Goal: Find specific page/section: Find specific page/section

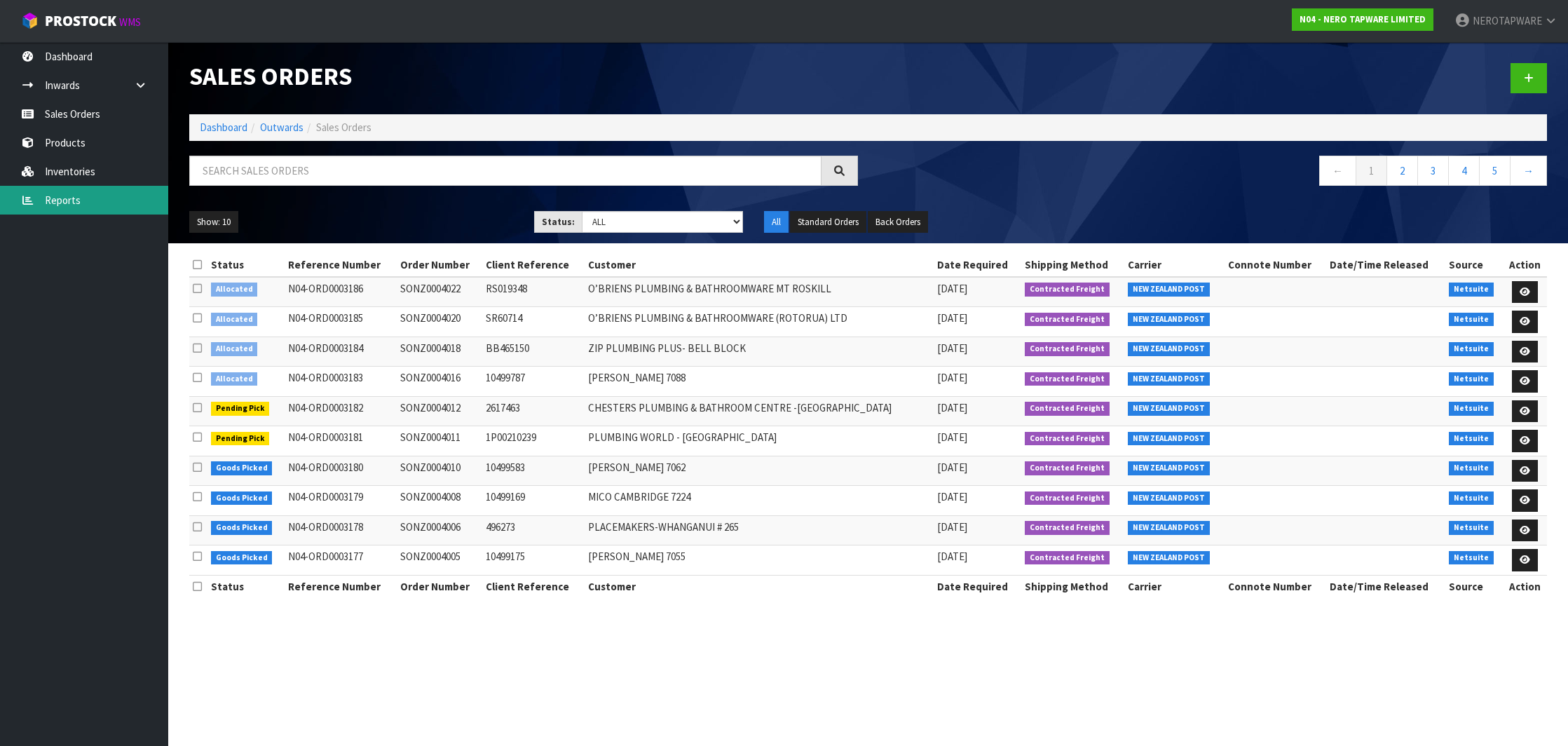
click at [52, 197] on link "Reports" at bounding box center [84, 199] width 168 height 28
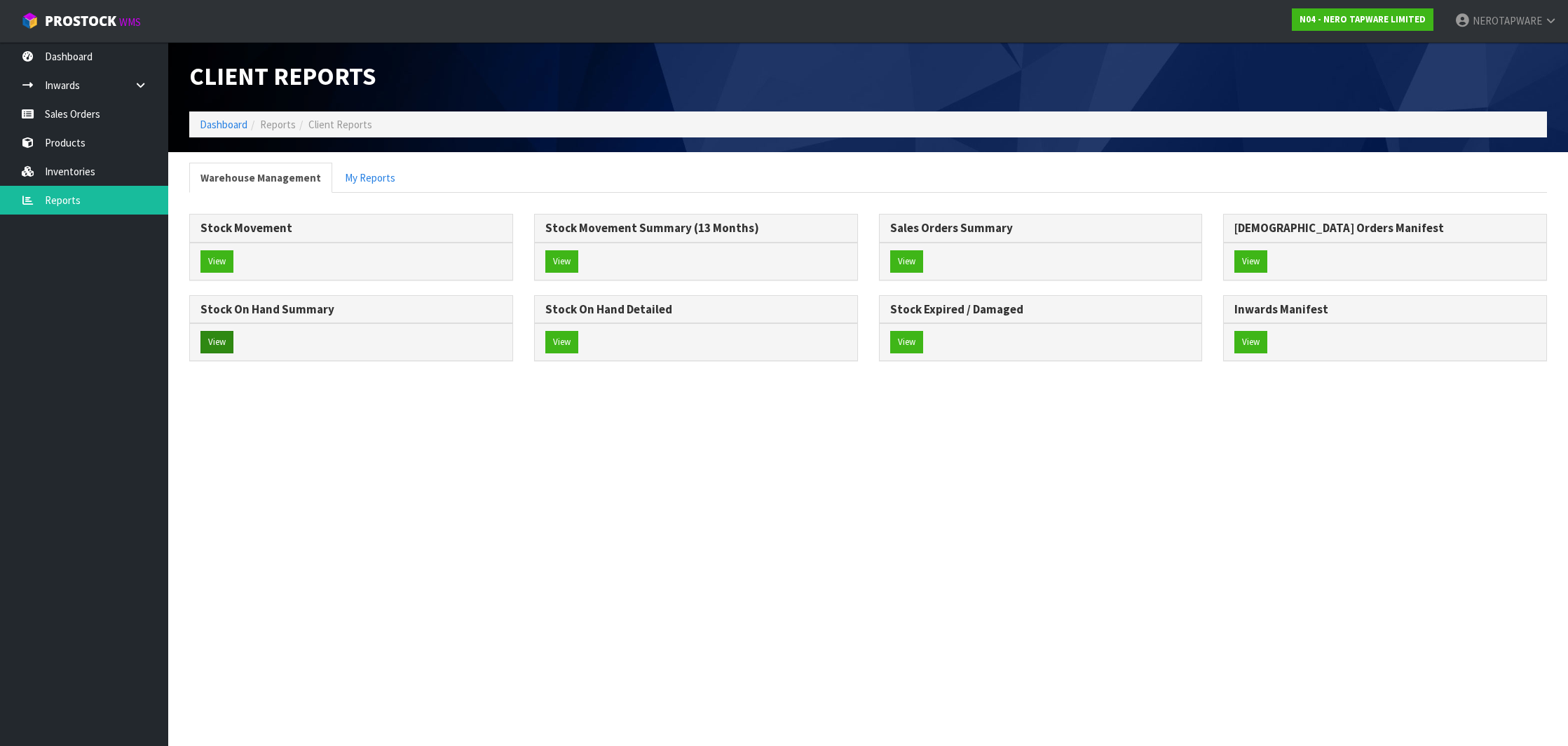
click at [215, 344] on button "View" at bounding box center [217, 342] width 33 height 22
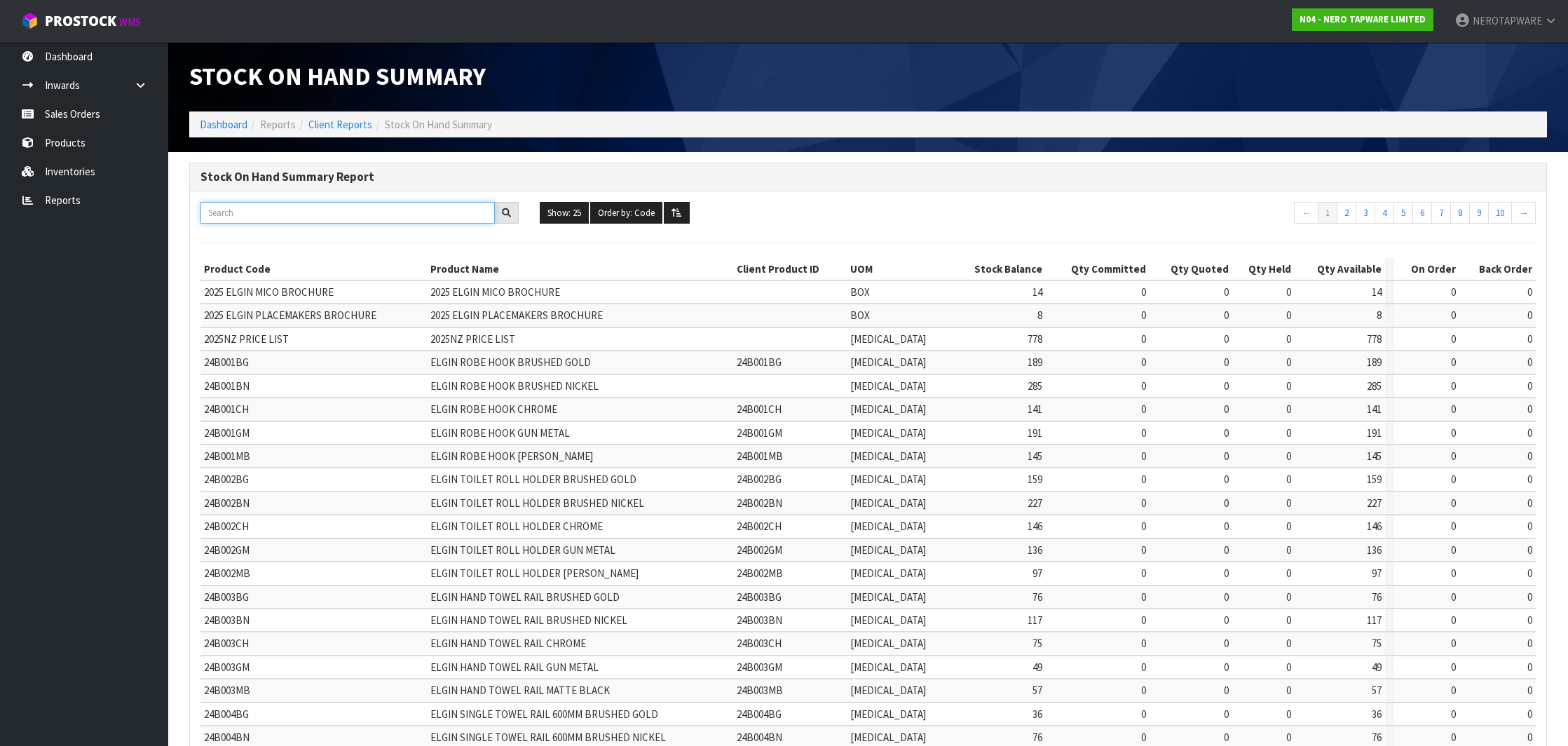
click at [291, 217] on input "text" at bounding box center [347, 213] width 294 height 21
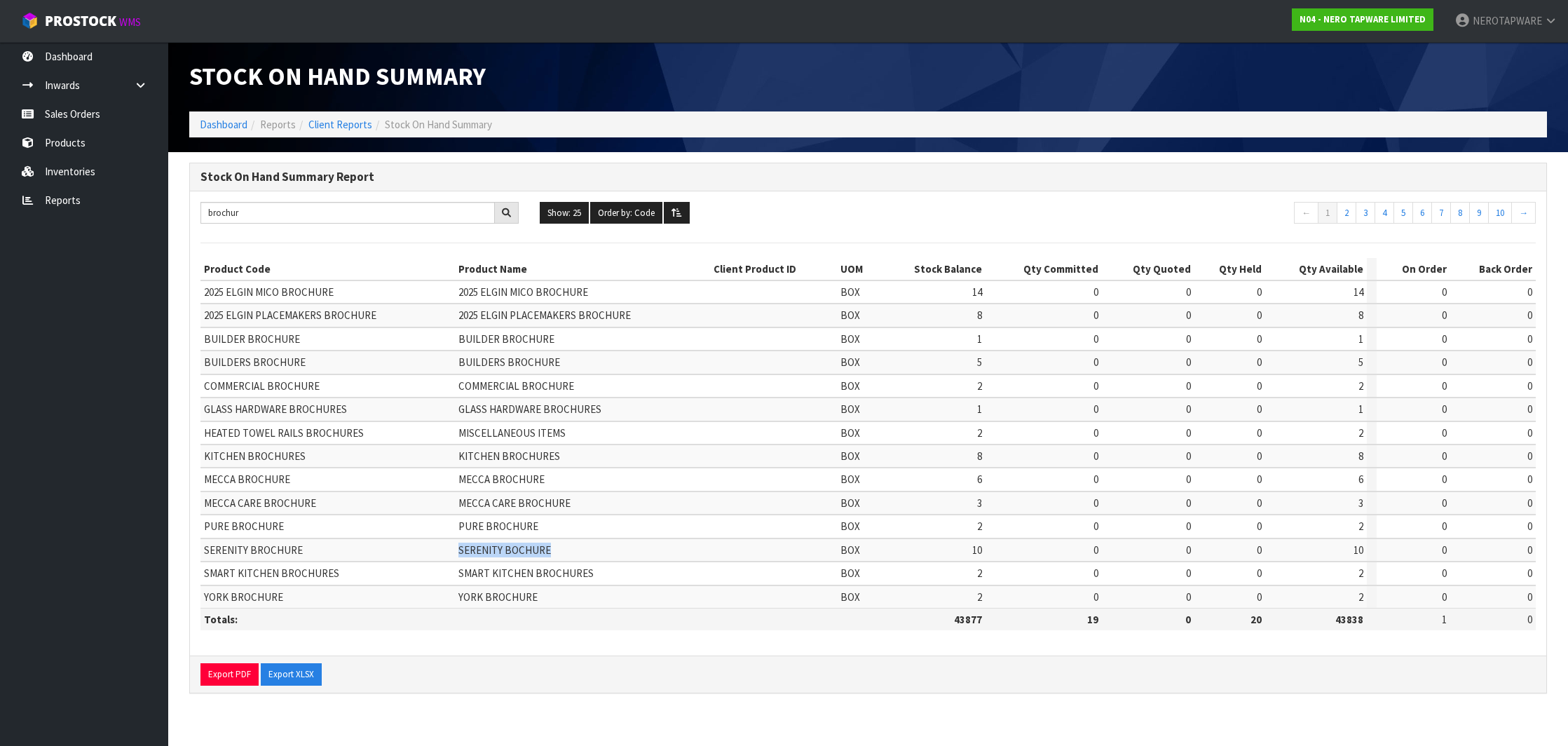
drag, startPoint x: 462, startPoint y: 545, endPoint x: 553, endPoint y: 548, distance: 91.0
click at [553, 548] on td "SERENITY BOCHURE" at bounding box center [582, 550] width 255 height 23
copy span "SERENITY BOCHURE"
drag, startPoint x: 464, startPoint y: 476, endPoint x: 562, endPoint y: 481, distance: 98.1
click at [562, 481] on td "MECCA BROCHURE" at bounding box center [582, 479] width 255 height 23
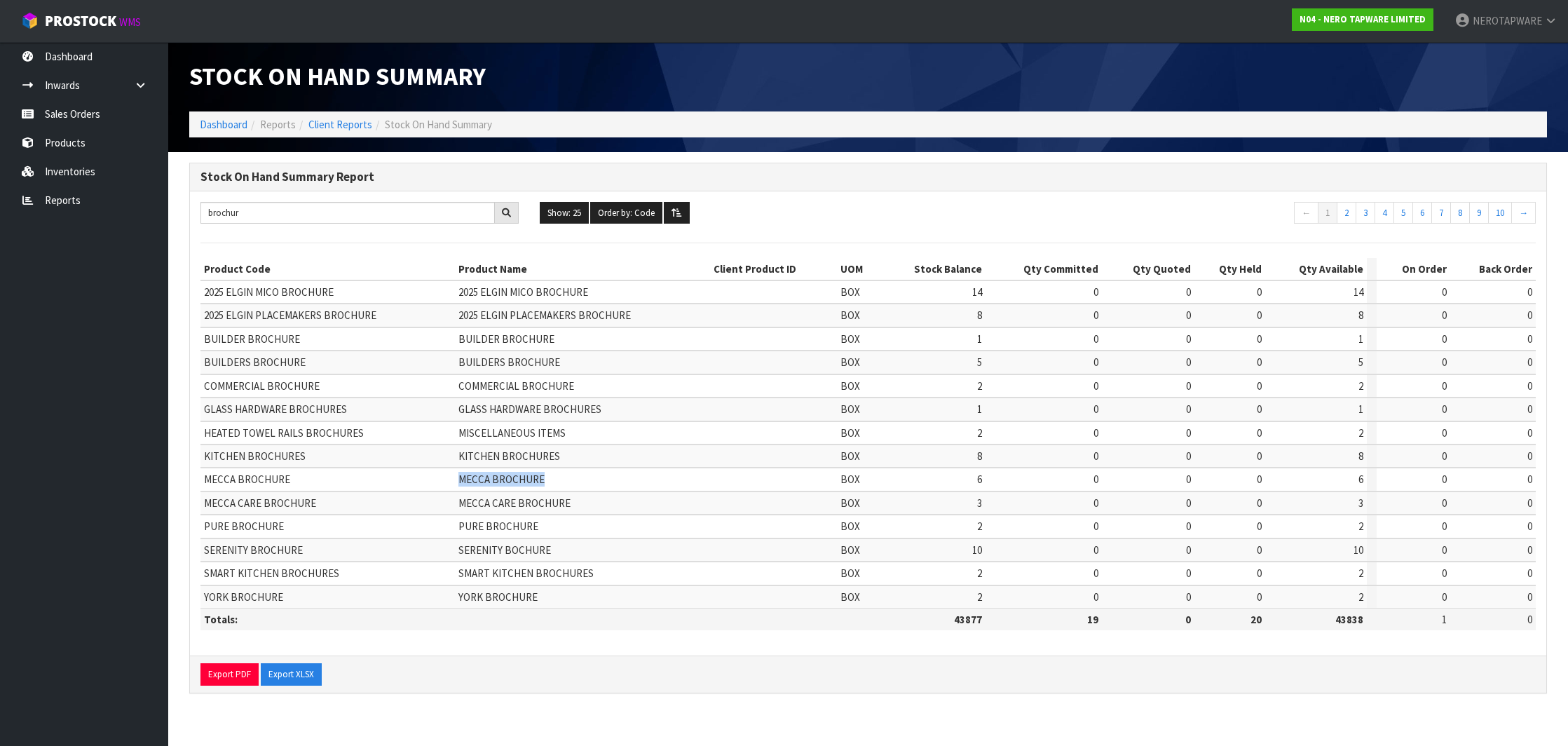
copy span "MECCA BROCHURE"
drag, startPoint x: 465, startPoint y: 498, endPoint x: 572, endPoint y: 499, distance: 107.0
click at [572, 499] on td "MECCA CARE BROCHURE" at bounding box center [582, 503] width 255 height 23
copy span "MECCA CARE BROCHURE"
click at [246, 209] on input "brochur" at bounding box center [347, 213] width 294 height 21
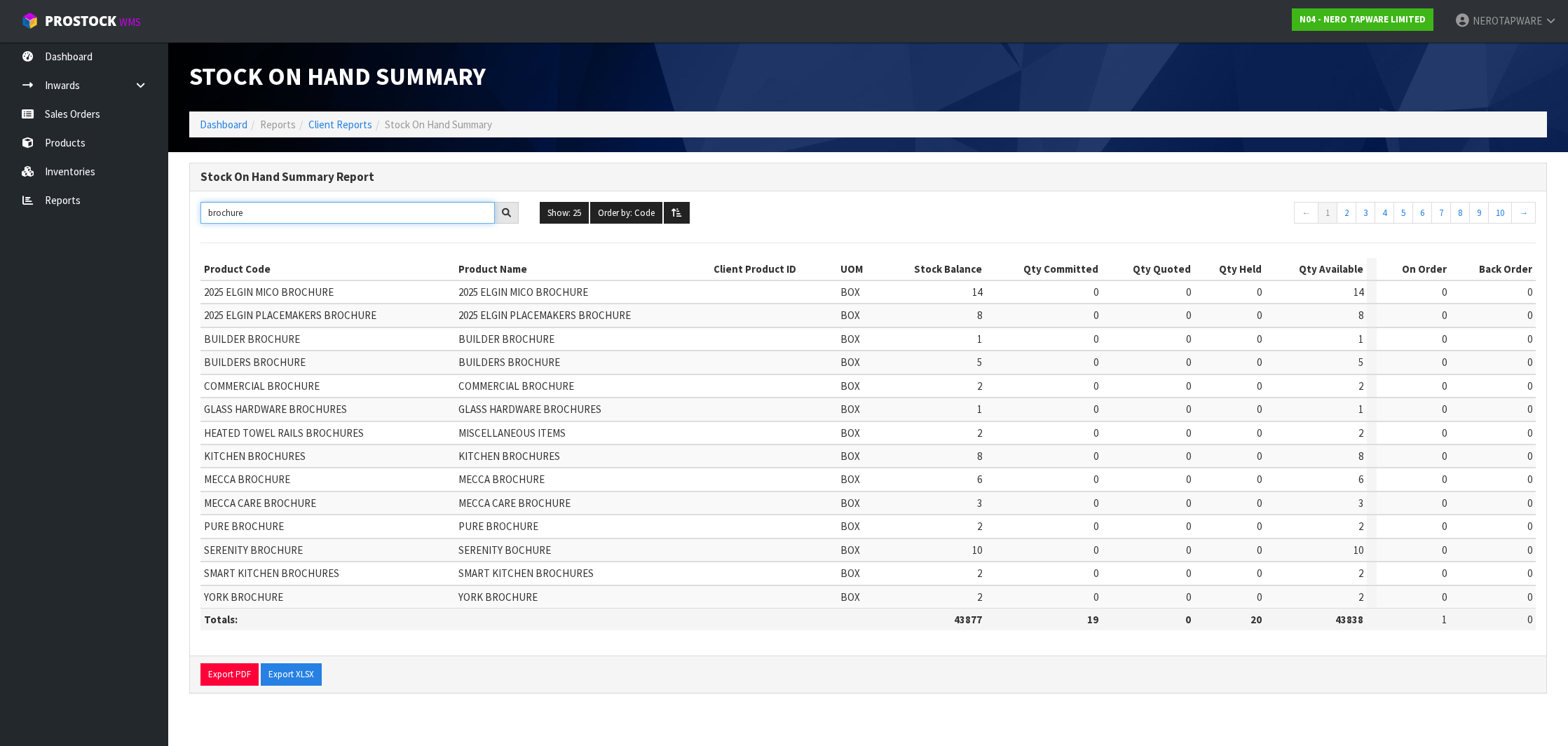
click at [226, 212] on input "brochure" at bounding box center [347, 213] width 294 height 21
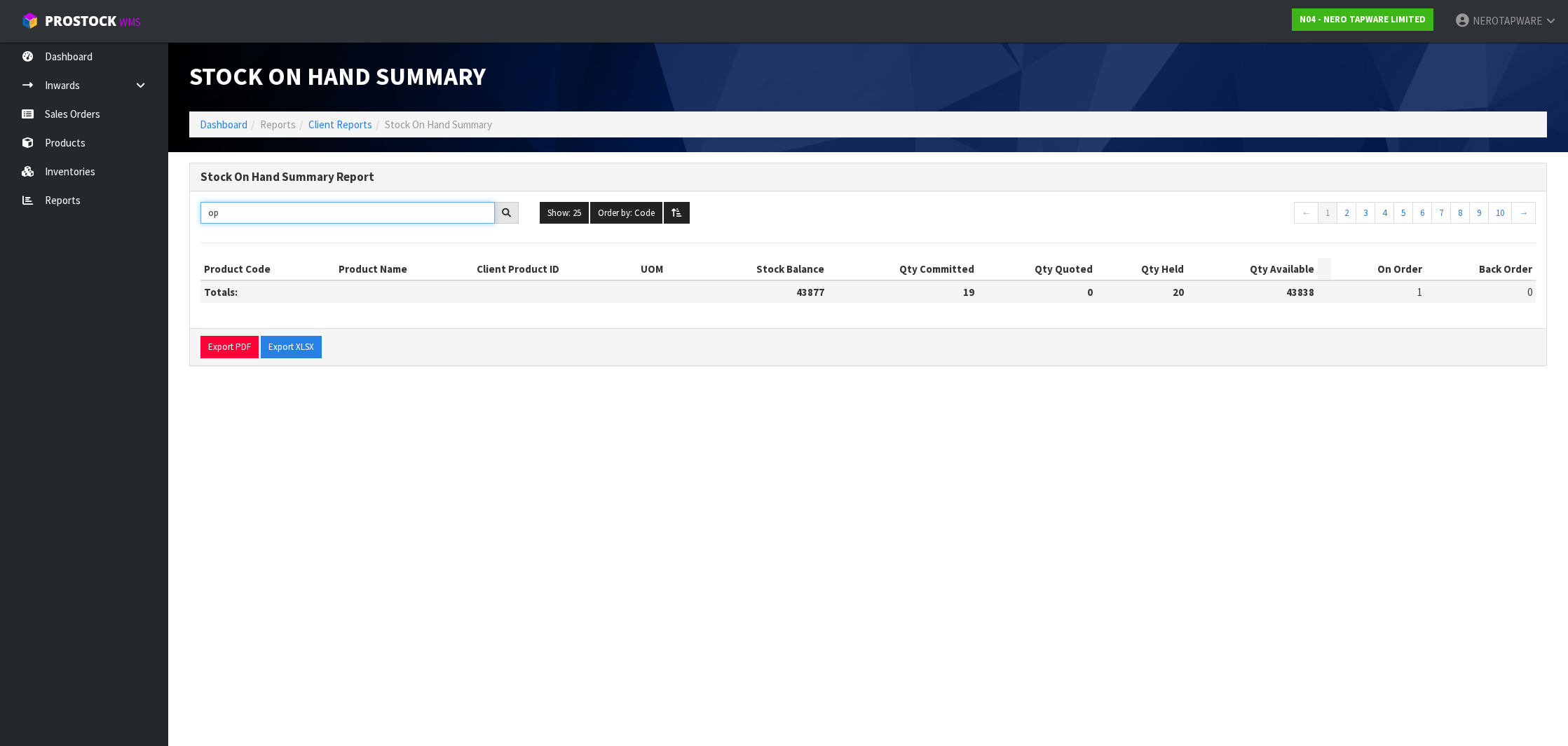
type input "o"
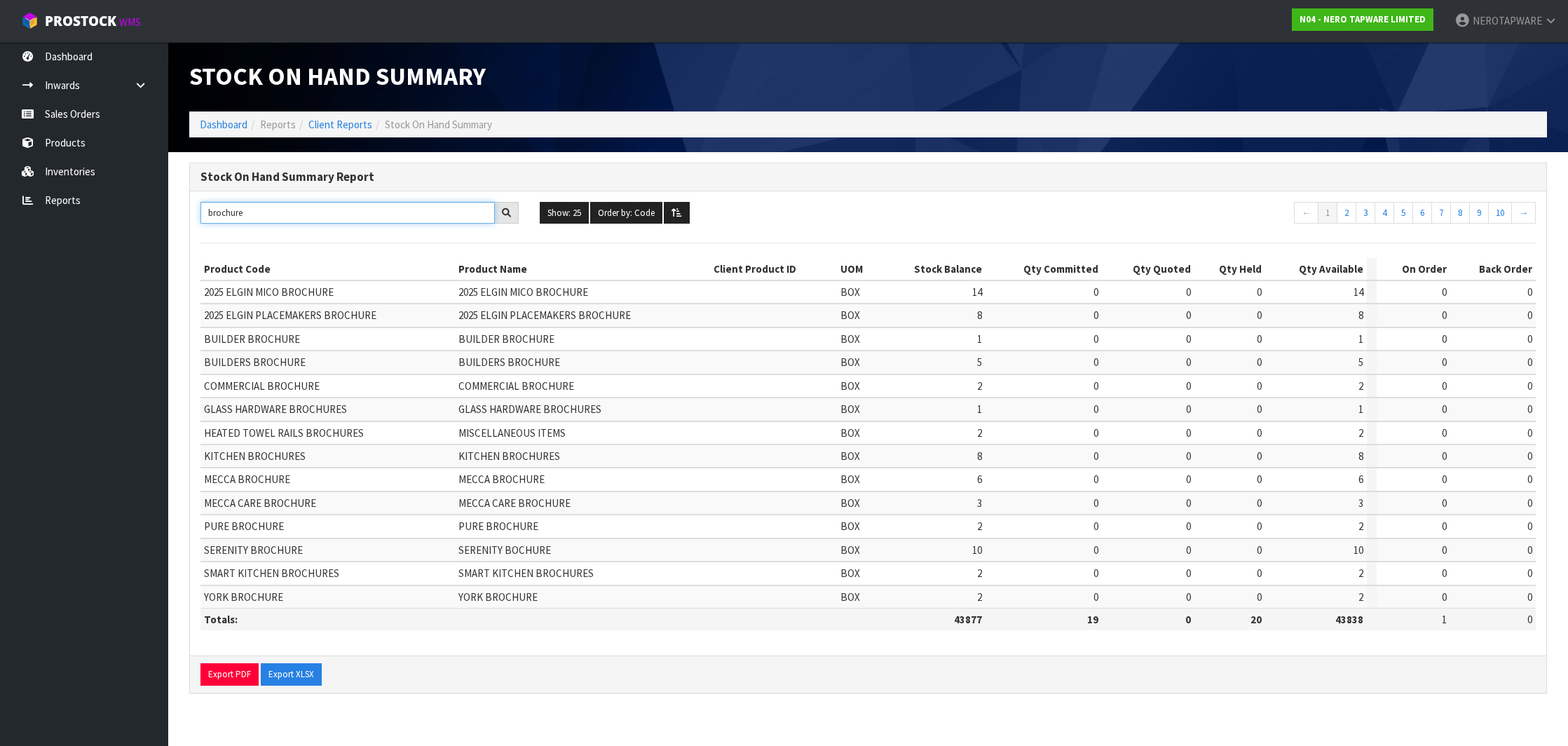
click at [221, 210] on input "brochure" at bounding box center [347, 213] width 294 height 21
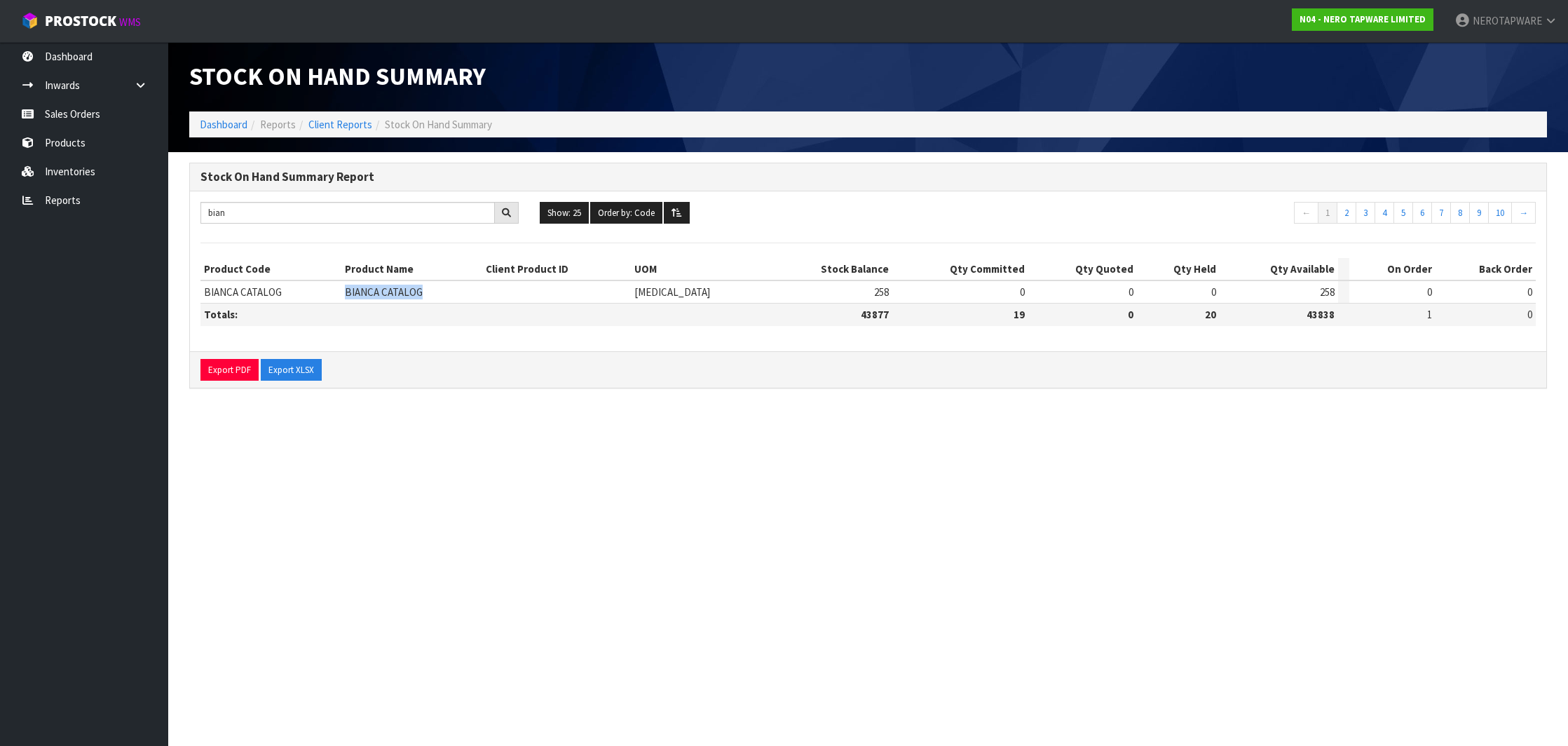
drag, startPoint x: 358, startPoint y: 293, endPoint x: 433, endPoint y: 291, distance: 75.0
click at [433, 291] on td "BIANCA CATALOG" at bounding box center [412, 292] width 141 height 23
copy span "BIANCA CATALOG"
click at [556, 451] on section "Stock On Hand Summary Dashboard Reports Client Reports Stock On Hand Summary St…" at bounding box center [784, 373] width 1568 height 746
click at [232, 211] on input "bian" at bounding box center [347, 213] width 294 height 21
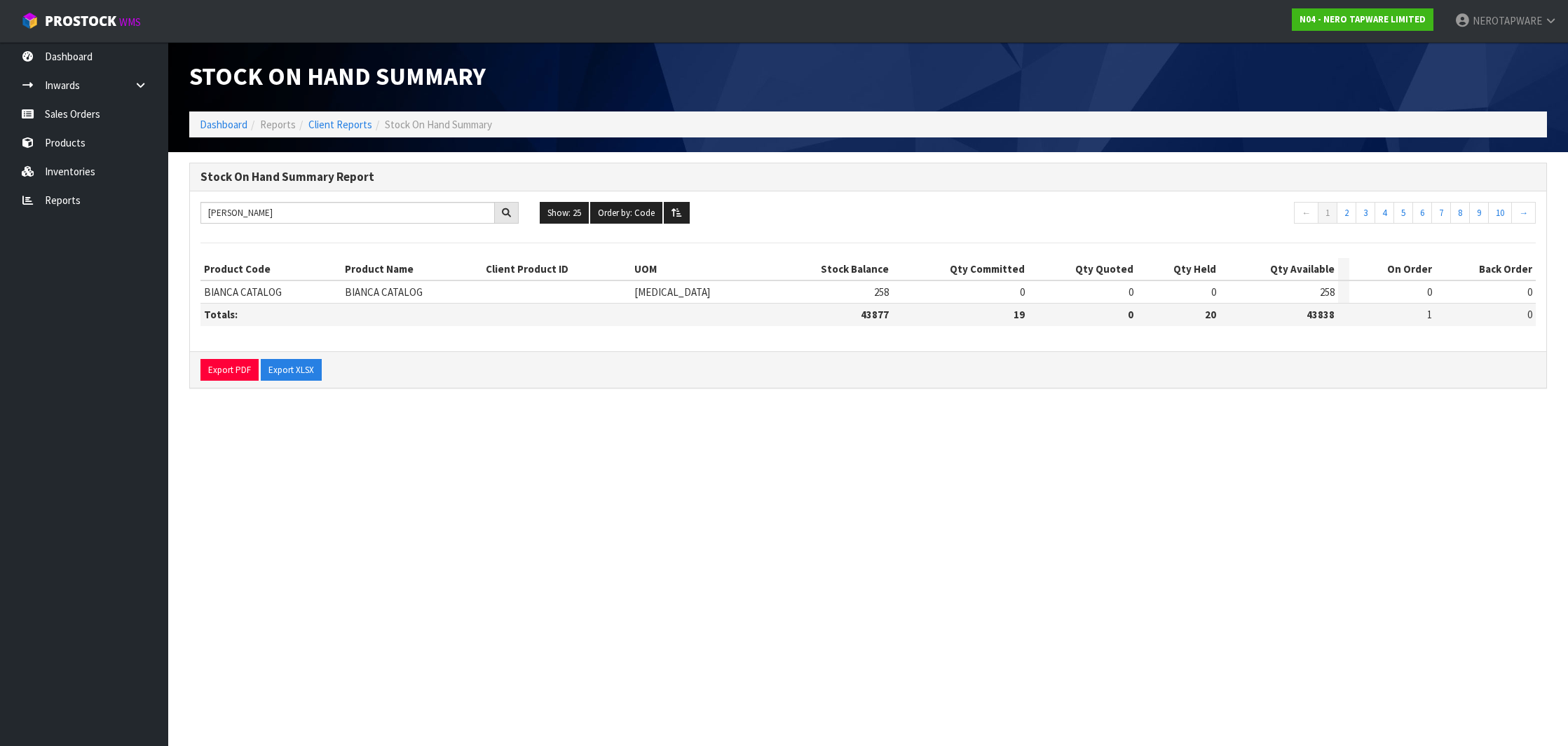
drag, startPoint x: 232, startPoint y: 211, endPoint x: 445, endPoint y: 294, distance: 228.6
click at [445, 294] on td "BIANCA CATALOG" at bounding box center [412, 292] width 141 height 23
drag, startPoint x: 356, startPoint y: 289, endPoint x: 455, endPoint y: 288, distance: 99.0
click at [455, 288] on td "BIANCA CATALOG" at bounding box center [412, 292] width 141 height 23
copy span "BIANCA CATALOG"
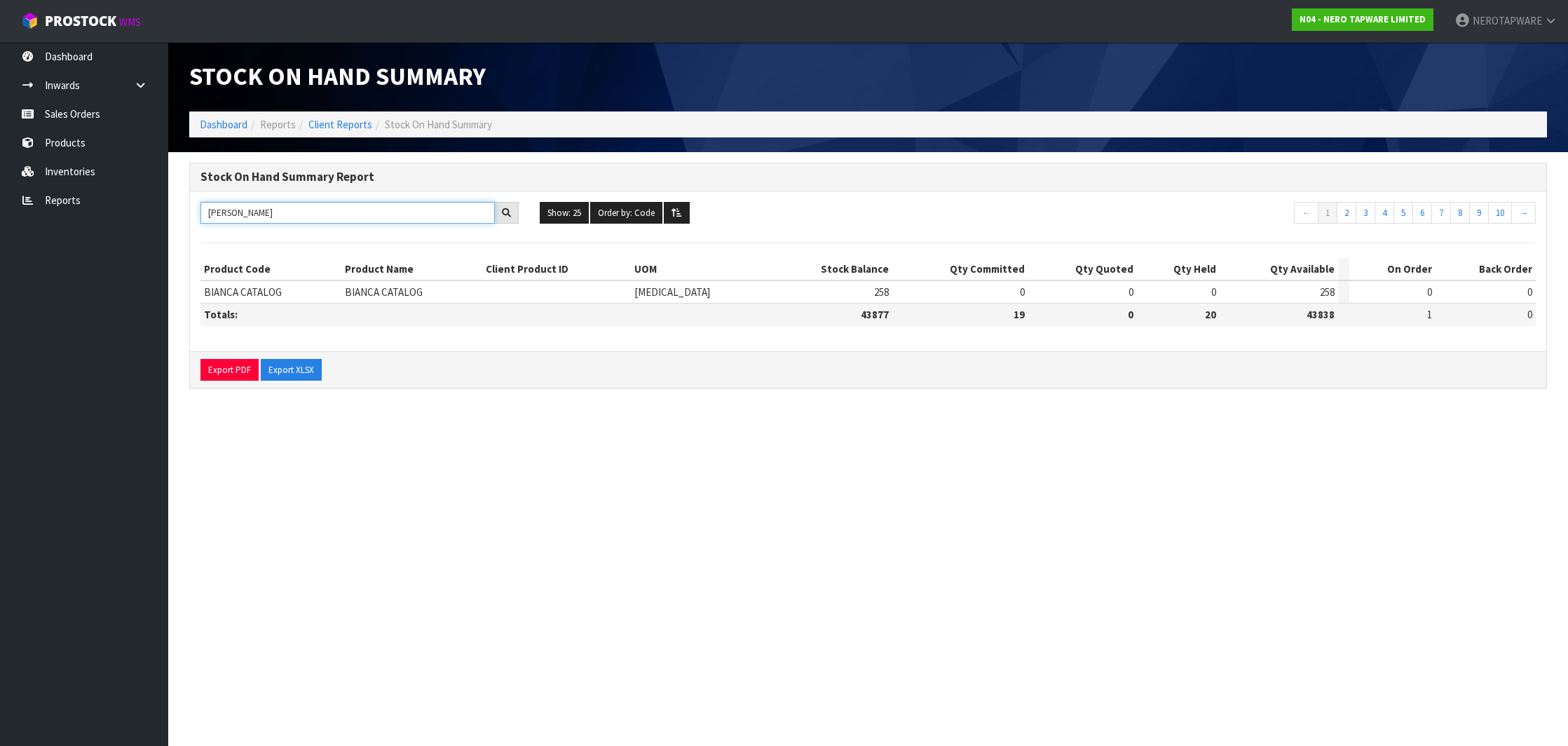
drag, startPoint x: 458, startPoint y: 213, endPoint x: 185, endPoint y: 198, distance: 273.4
click at [185, 198] on div "Stock On Hand Summary Report [PERSON_NAME] Show: 25 5 10 25 50 100 ALL Order by…" at bounding box center [868, 283] width 1379 height 240
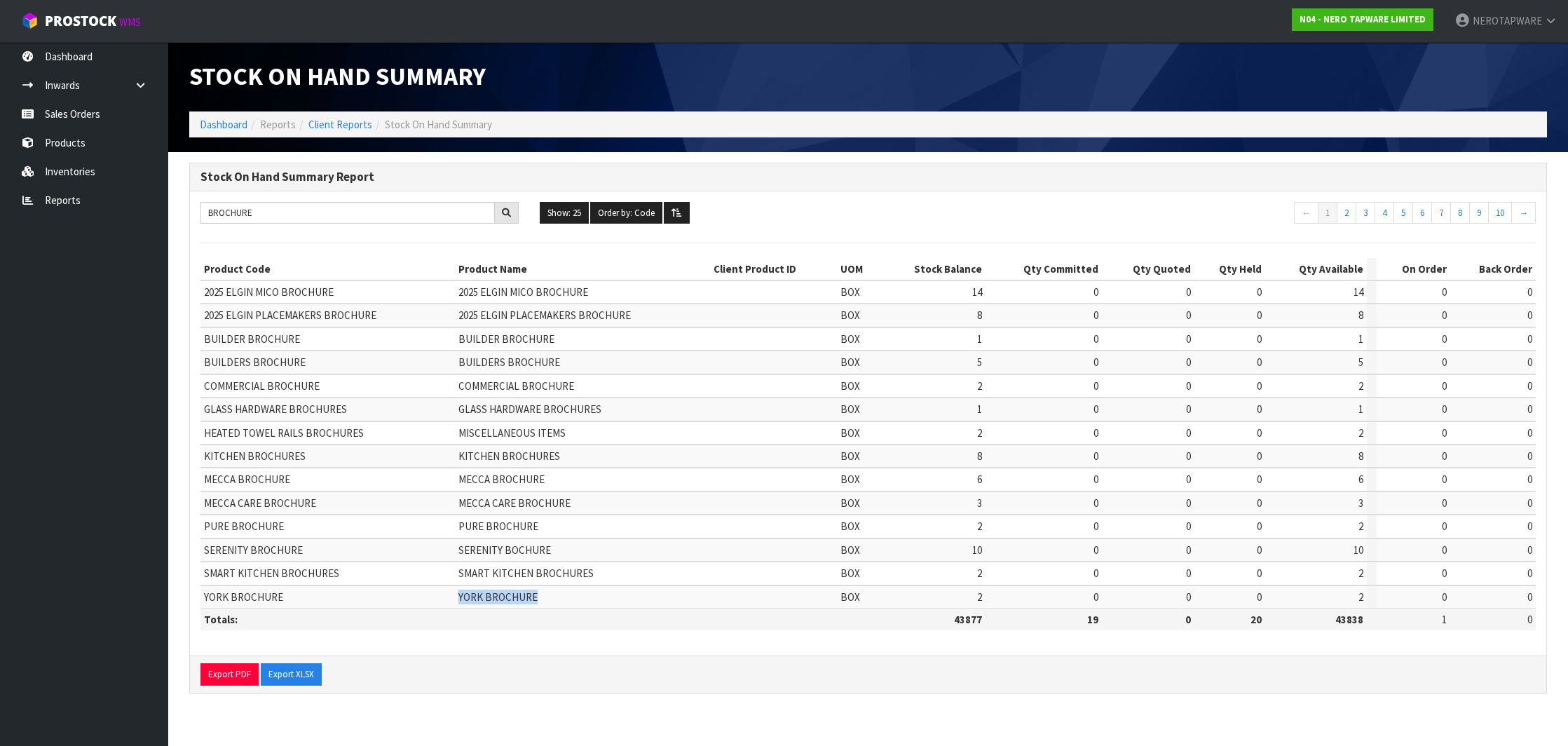
drag, startPoint x: 465, startPoint y: 591, endPoint x: 559, endPoint y: 591, distance: 94.0
click at [559, 591] on td "YORK BROCHURE" at bounding box center [582, 597] width 255 height 23
copy span "YORK BROCHURE"
drag, startPoint x: 464, startPoint y: 453, endPoint x: 586, endPoint y: 453, distance: 122.0
click at [586, 453] on td "KITCHEN BROCHURES" at bounding box center [582, 456] width 255 height 23
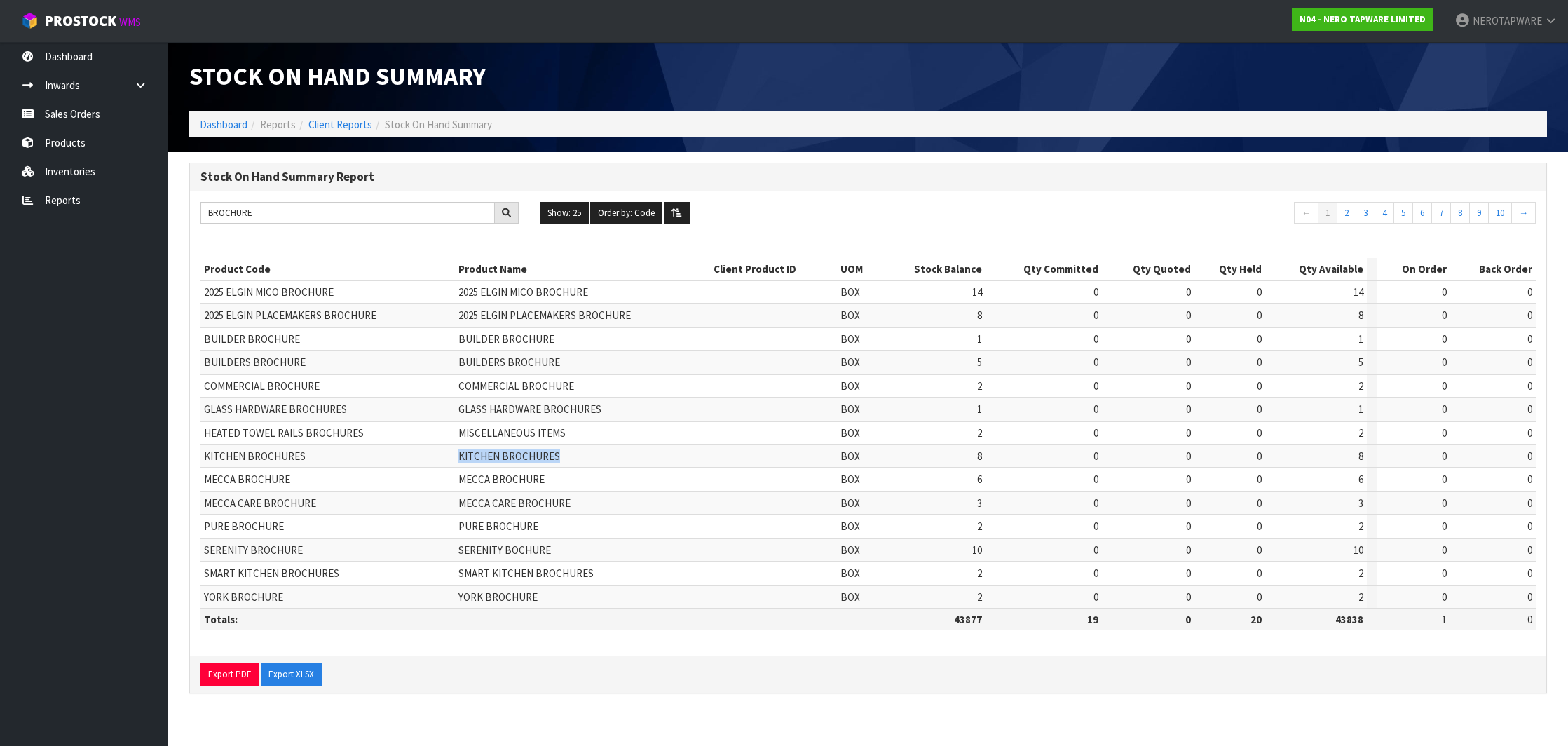
copy span "KITCHEN BROCHURES"
drag, startPoint x: 464, startPoint y: 359, endPoint x: 561, endPoint y: 362, distance: 97.0
click at [561, 362] on td "BUILDERS BROCHURE" at bounding box center [582, 362] width 255 height 23
copy span "BUILDERS BROCHURE"
drag, startPoint x: 327, startPoint y: 202, endPoint x: 257, endPoint y: 212, distance: 70.7
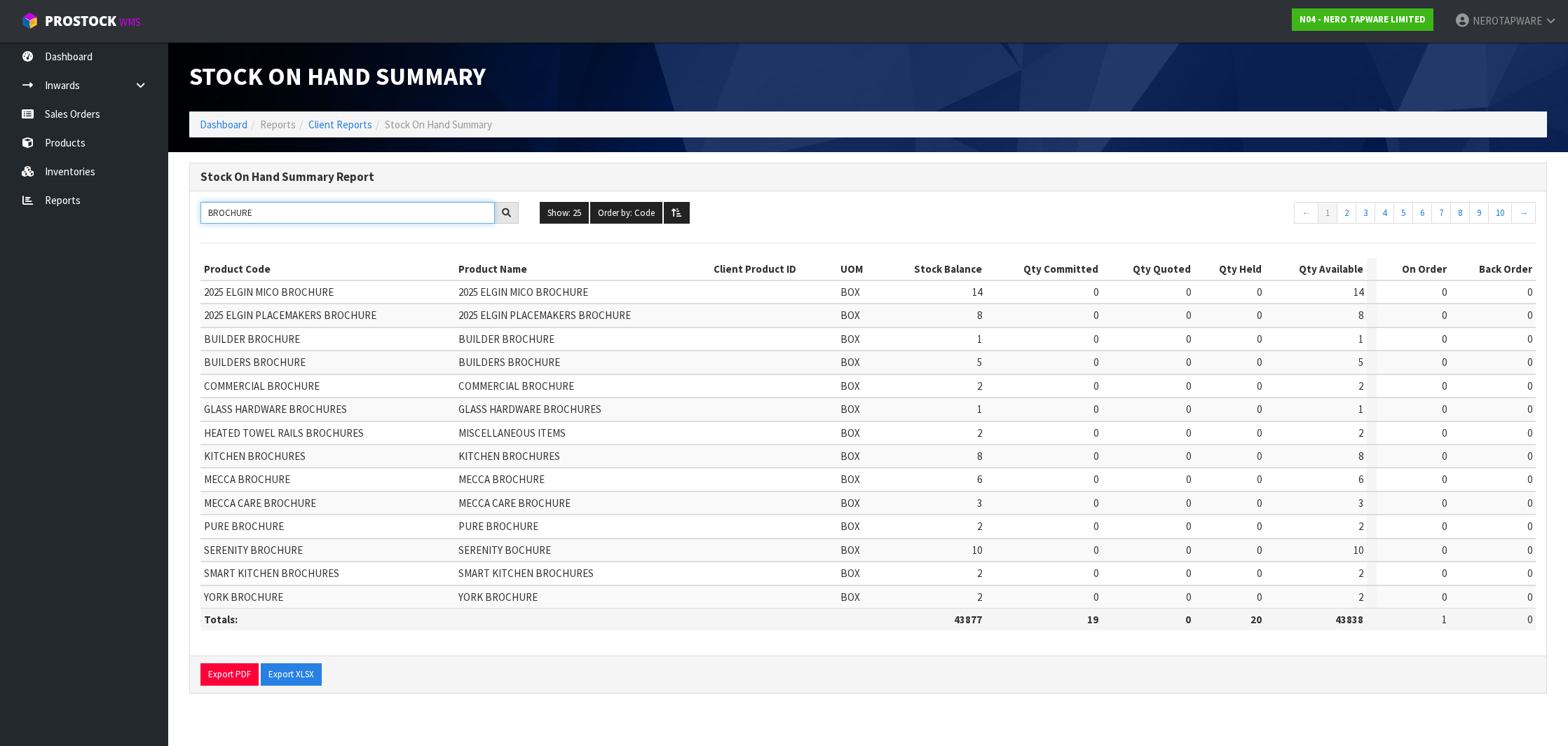
click at [257, 212] on input "BROCHURE" at bounding box center [347, 213] width 294 height 21
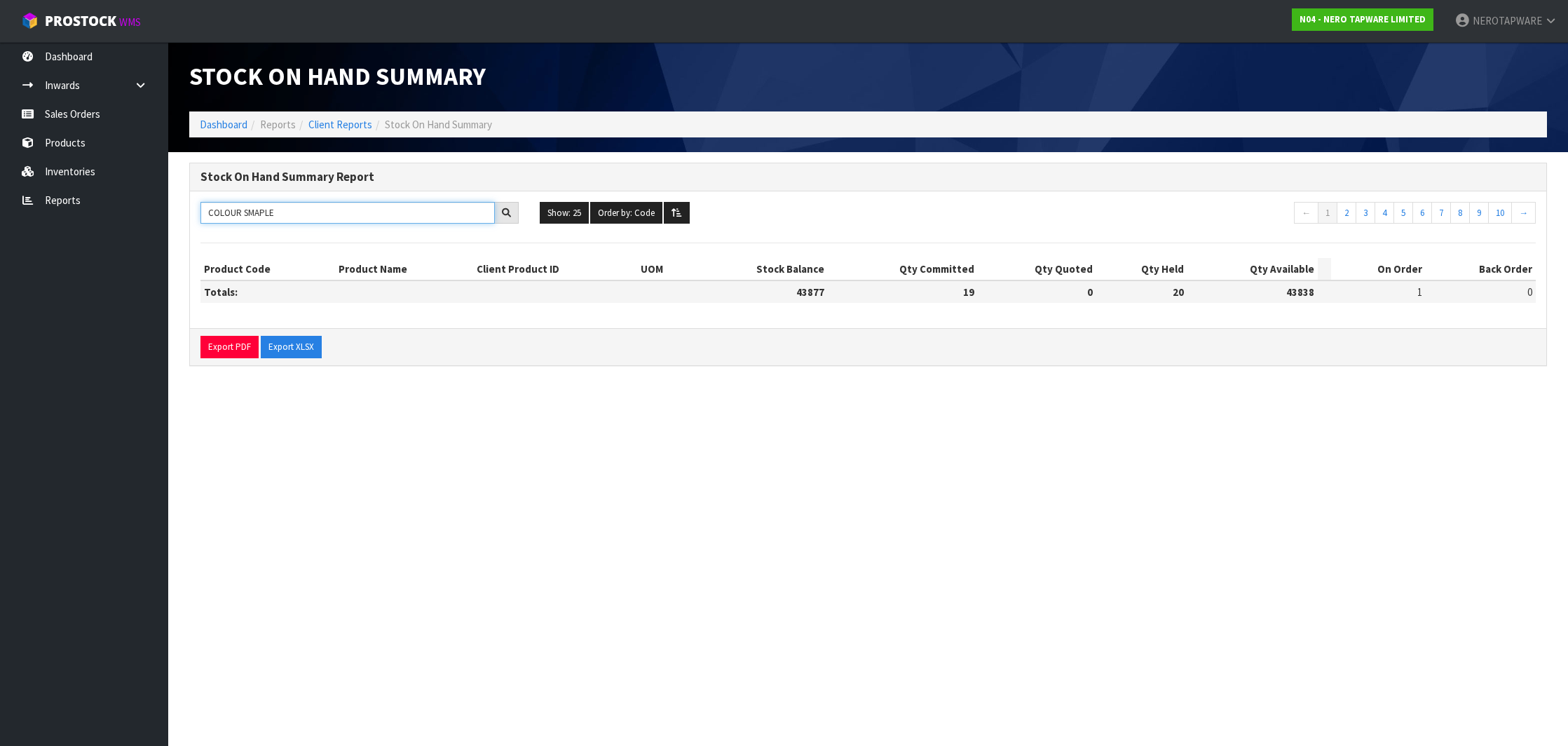
drag, startPoint x: 269, startPoint y: 212, endPoint x: 169, endPoint y: 210, distance: 100.0
click at [170, 212] on section "Stock On Hand Summary Report COLOUR SMAPLE Show: 25 5 10 25 50 100 ALL Order by…" at bounding box center [867, 271] width 1399 height 239
paste input "NRCB2022"
type input "NRCB2022"
